Goal: Check status: Check status

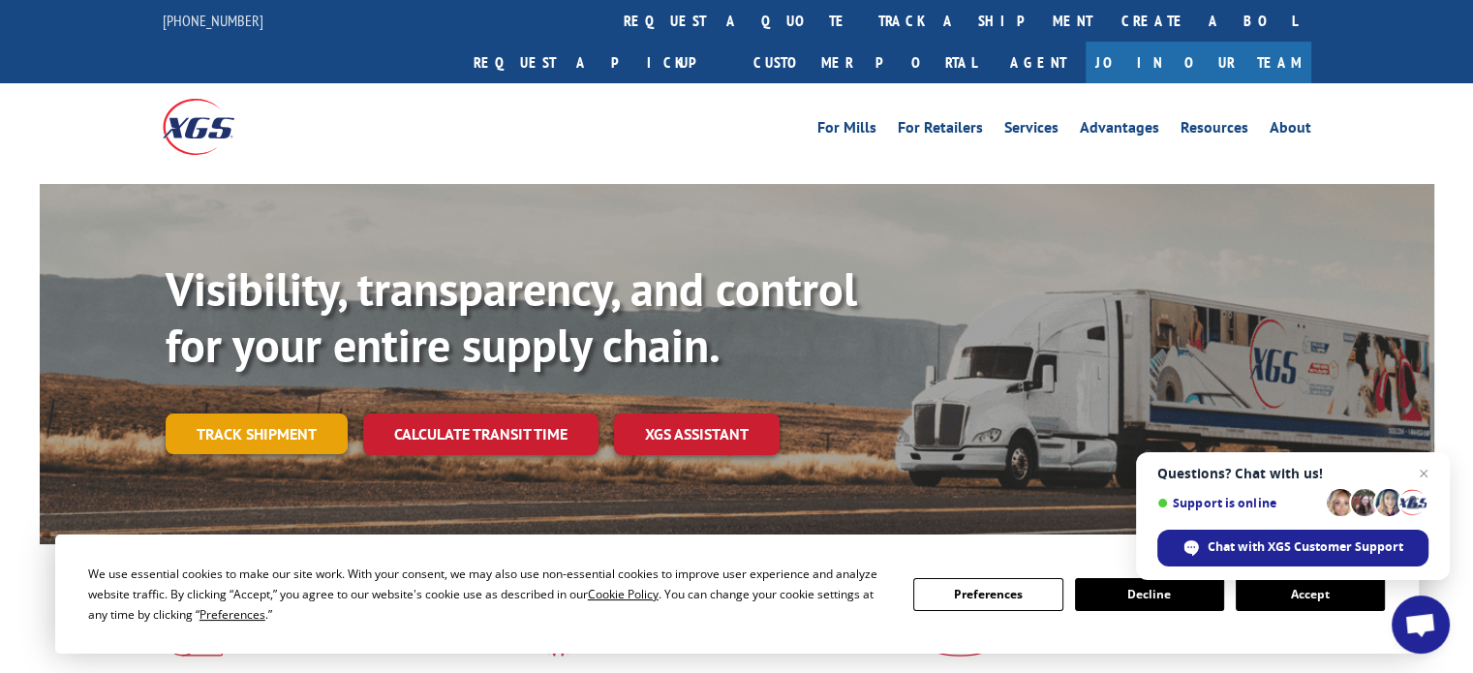
click at [239, 413] on link "Track shipment" at bounding box center [257, 433] width 182 height 41
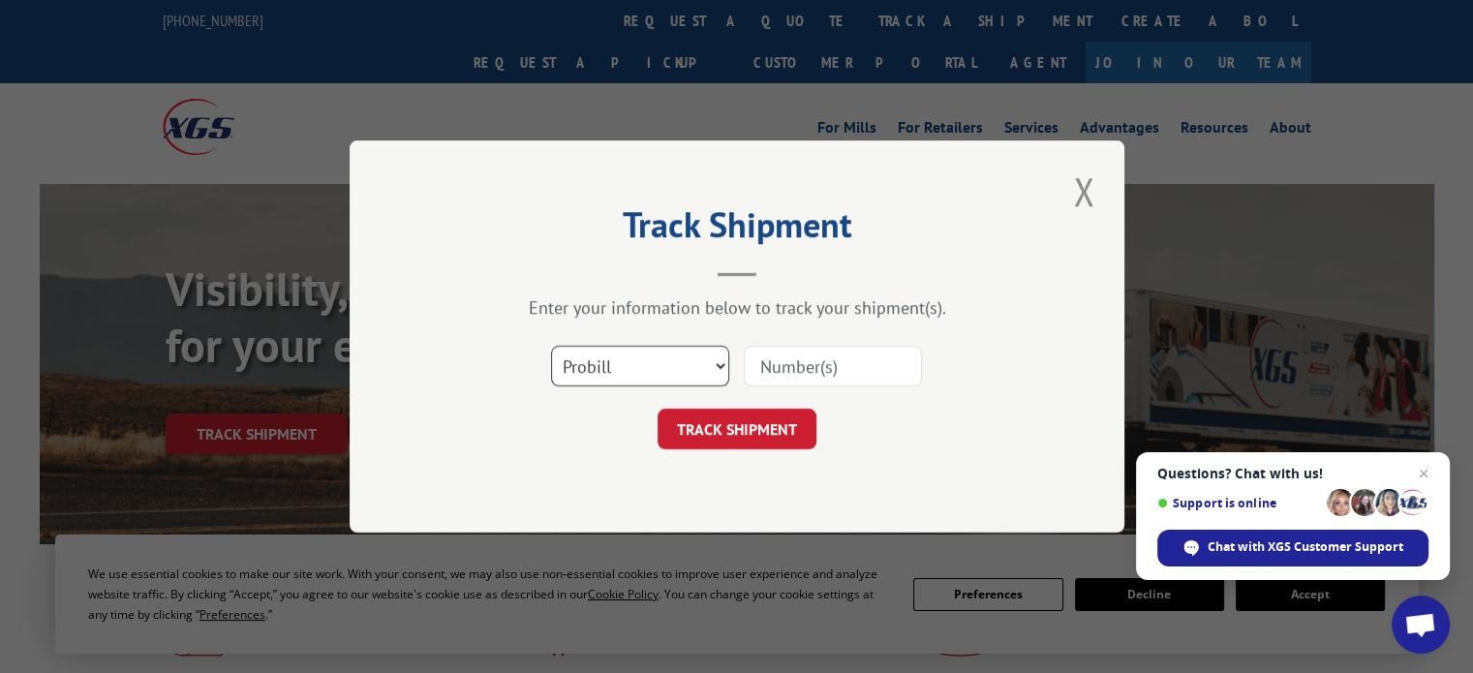
click at [658, 372] on select "Select category... Probill BOL PO" at bounding box center [640, 366] width 178 height 41
click at [551, 346] on select "Select category... Probill BOL PO" at bounding box center [640, 366] width 178 height 41
click at [847, 374] on input at bounding box center [833, 366] width 178 height 41
paste input "524280627"
type input "524280627"
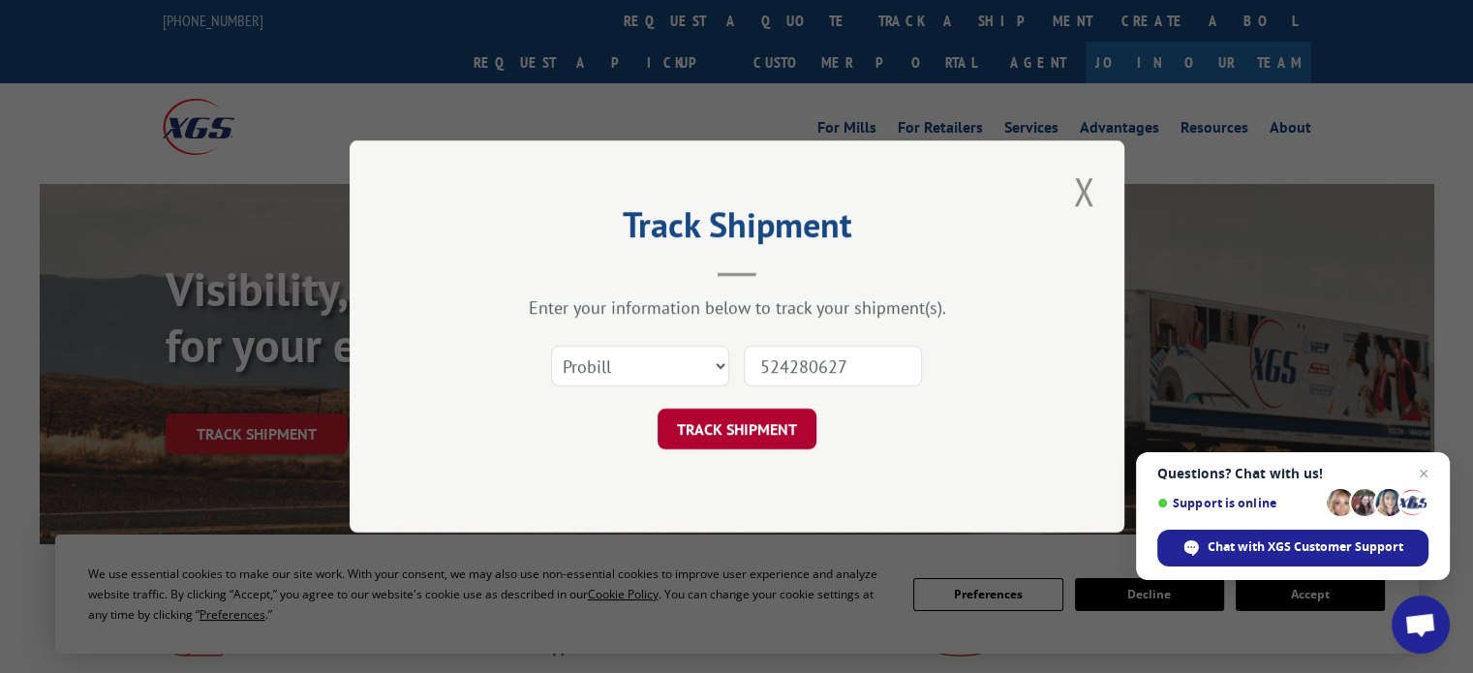
click at [713, 428] on button "TRACK SHIPMENT" at bounding box center [736, 429] width 159 height 41
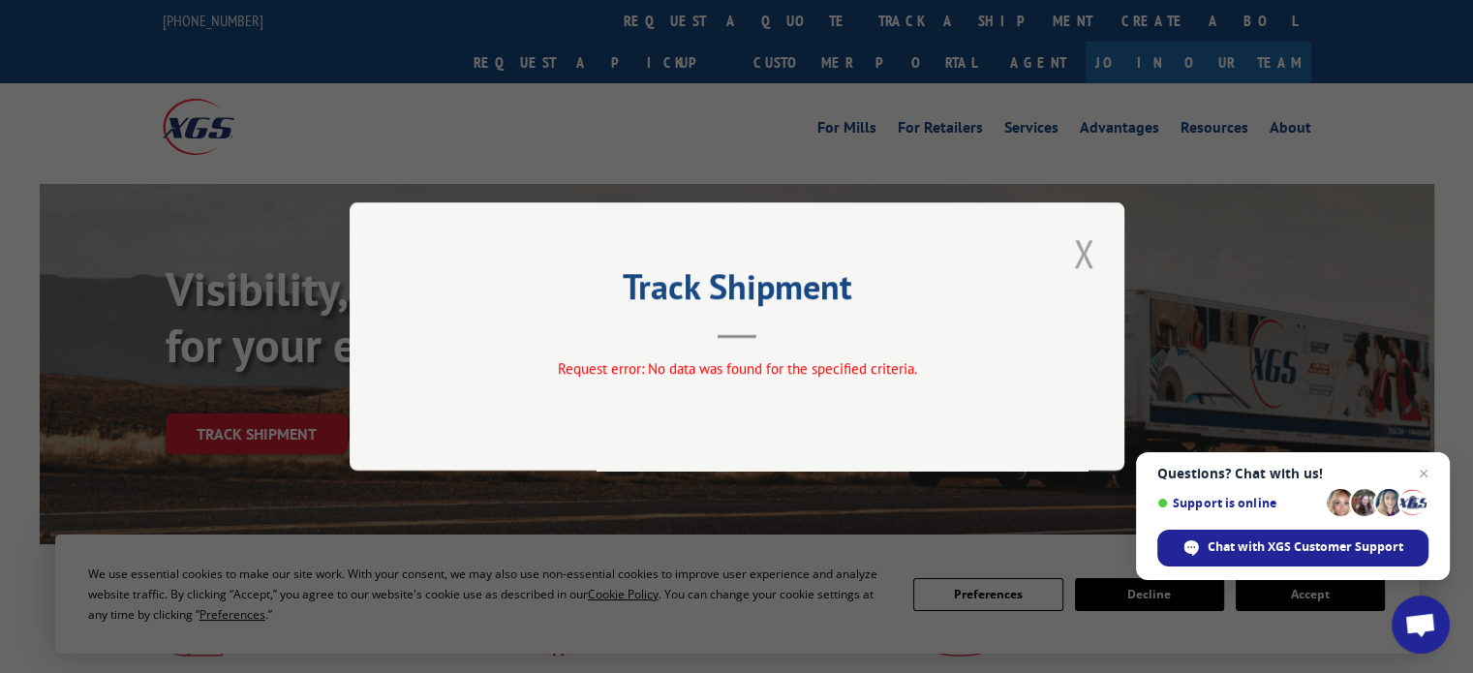
click at [1075, 245] on button "Close modal" at bounding box center [1083, 253] width 33 height 53
